Goal: Task Accomplishment & Management: Use online tool/utility

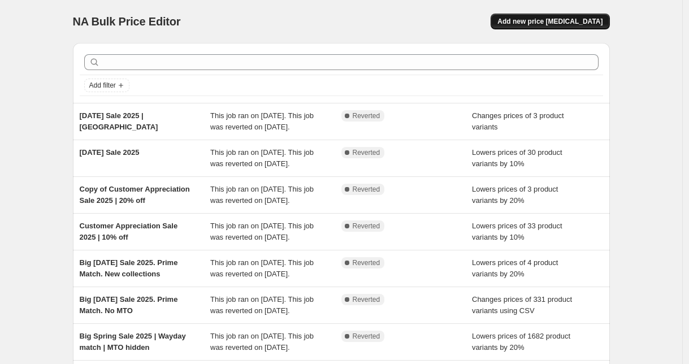
click at [561, 26] on button "Add new price [MEDICAL_DATA]" at bounding box center [549, 22] width 119 height 16
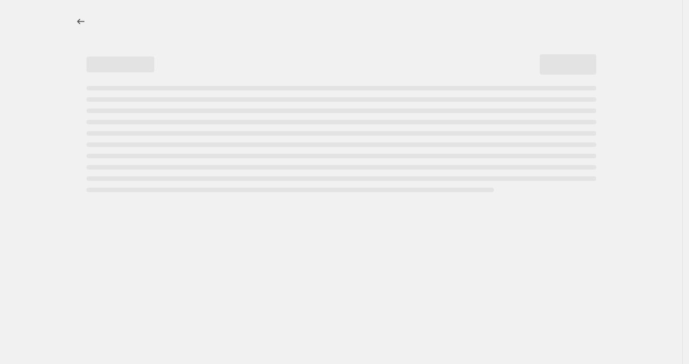
select select "percentage"
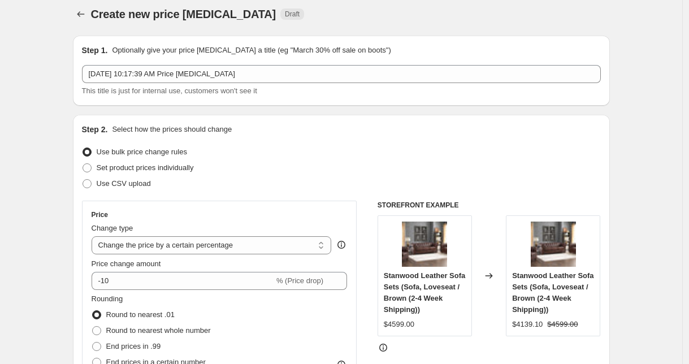
scroll to position [15, 0]
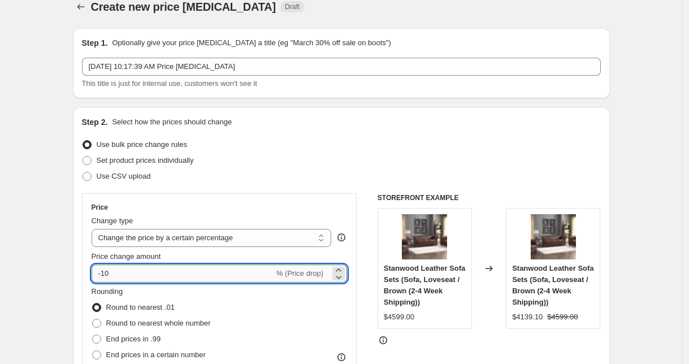
click at [141, 272] on input "-10" at bounding box center [183, 273] width 182 height 18
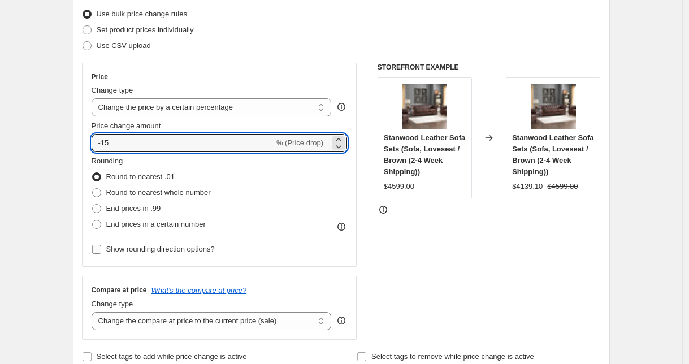
scroll to position [160, 0]
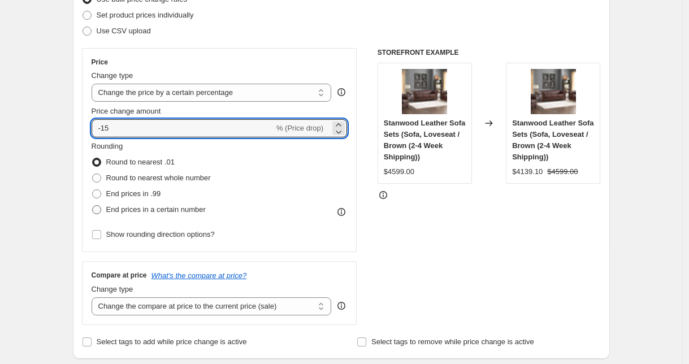
type input "-15"
click at [134, 210] on span "End prices in a certain number" at bounding box center [155, 209] width 99 height 8
click at [93, 206] on input "End prices in a certain number" at bounding box center [92, 205] width 1 height 1
radio input "true"
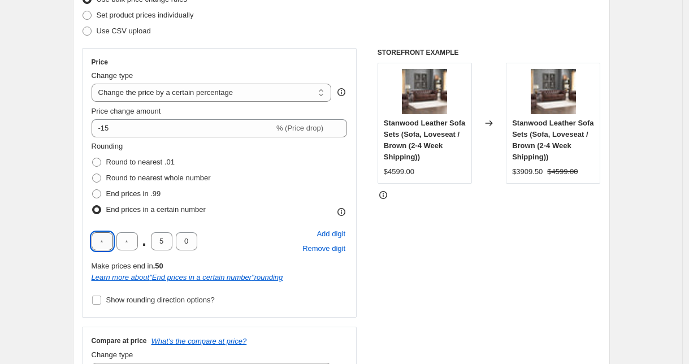
click at [110, 242] on input "text" at bounding box center [102, 241] width 21 height 18
type input "9"
drag, startPoint x: 159, startPoint y: 243, endPoint x: 168, endPoint y: 243, distance: 8.5
click at [168, 243] on input "5" at bounding box center [161, 241] width 21 height 18
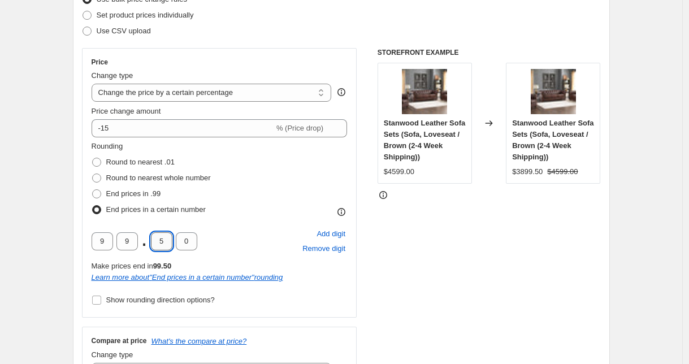
type input "0"
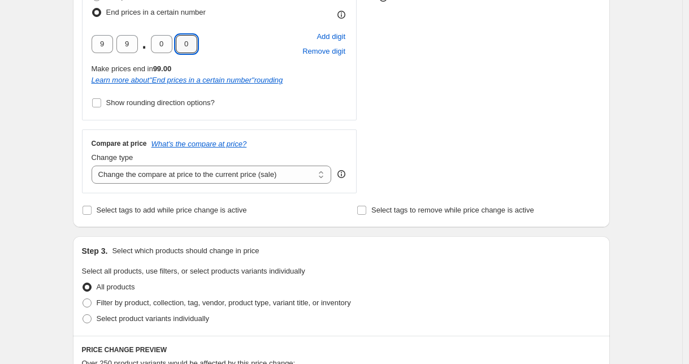
scroll to position [415, 0]
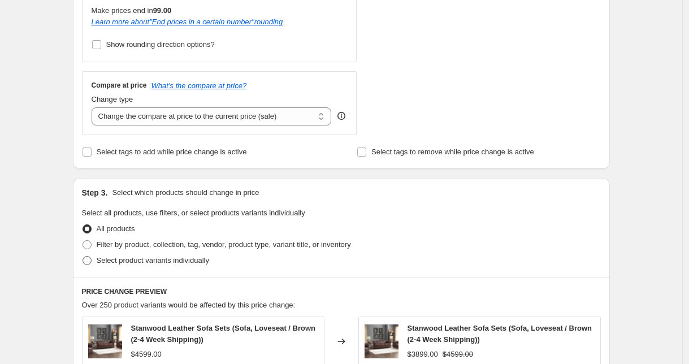
click at [156, 263] on span "Select product variants individually" at bounding box center [153, 260] width 112 height 8
click at [83, 256] on input "Select product variants individually" at bounding box center [82, 256] width 1 height 1
radio input "true"
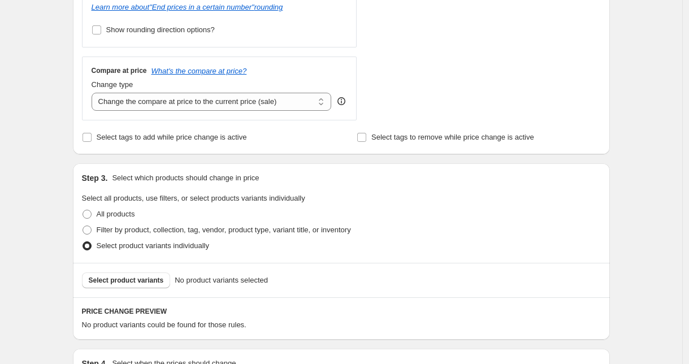
scroll to position [445, 0]
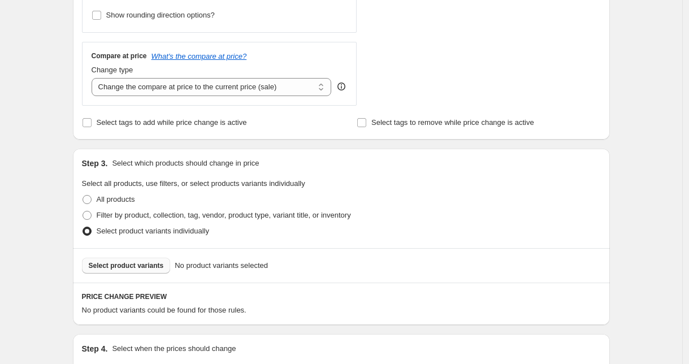
click at [138, 270] on button "Select product variants" at bounding box center [126, 266] width 89 height 16
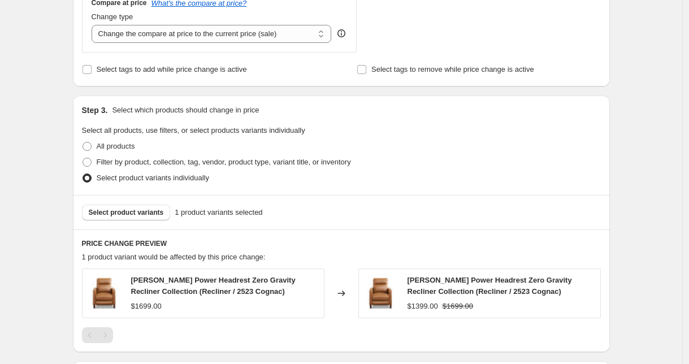
scroll to position [593, 0]
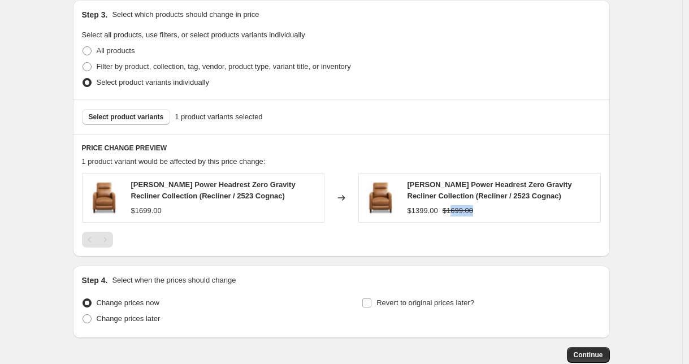
drag, startPoint x: 458, startPoint y: 211, endPoint x: 502, endPoint y: 210, distance: 44.1
click at [502, 210] on div "$1399.00 $1699.00" at bounding box center [500, 210] width 187 height 11
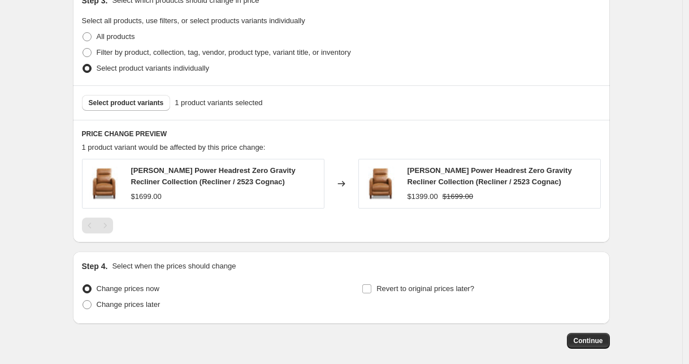
scroll to position [615, 0]
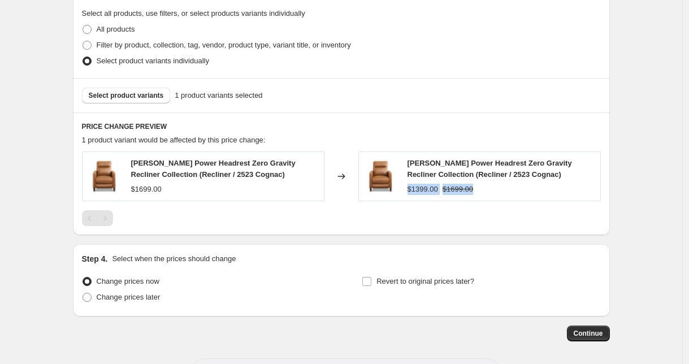
drag, startPoint x: 437, startPoint y: 189, endPoint x: 507, endPoint y: 189, distance: 70.0
click at [507, 189] on div "Ashby Power Headrest Zero Gravity Recliner Collection (Recliner / 2523 Cognac) …" at bounding box center [479, 176] width 242 height 50
click at [507, 189] on div "$1399.00 $1699.00" at bounding box center [500, 189] width 187 height 11
